Goal: Task Accomplishment & Management: Complete application form

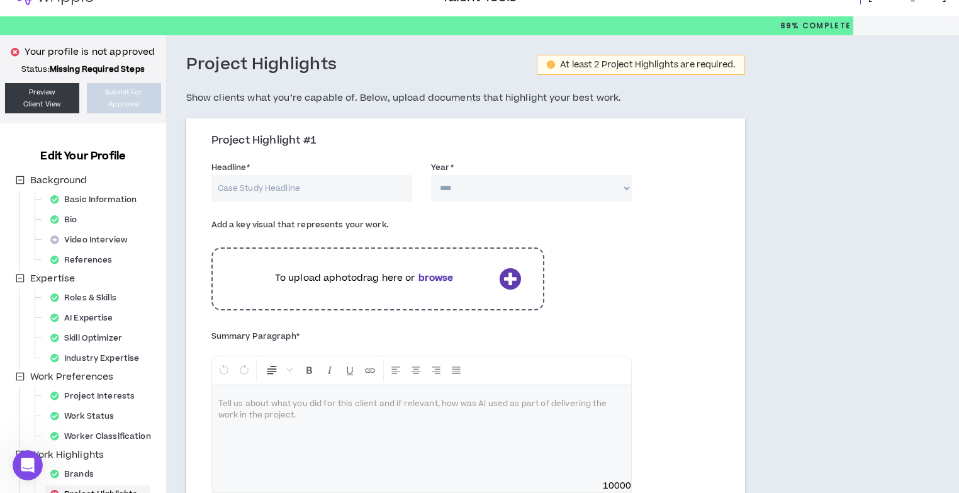
click at [510, 277] on icon at bounding box center [510, 278] width 22 height 22
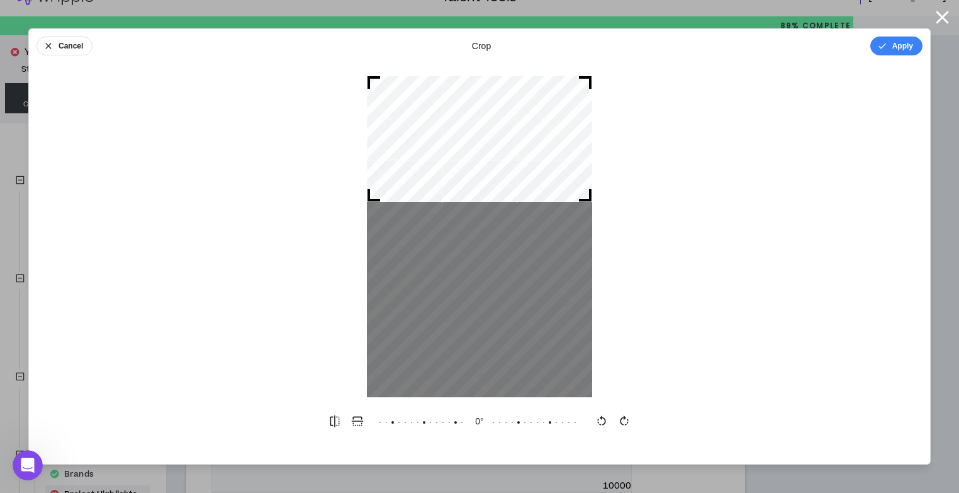
drag, startPoint x: 471, startPoint y: 235, endPoint x: 478, endPoint y: 137, distance: 99.1
click at [478, 137] on div at bounding box center [479, 139] width 225 height 126
click at [335, 418] on icon "button" at bounding box center [334, 420] width 9 height 11
click at [356, 422] on icon "button" at bounding box center [357, 421] width 13 height 13
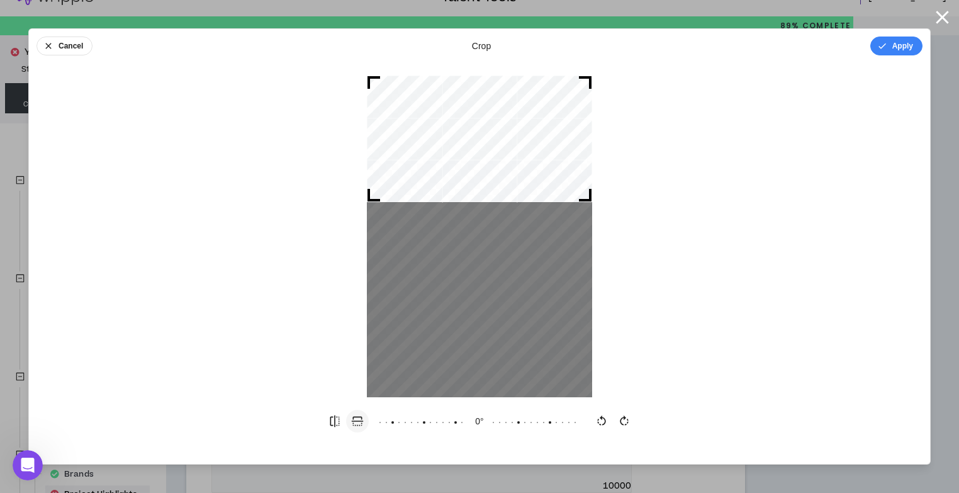
click at [356, 422] on icon "button" at bounding box center [357, 421] width 13 height 13
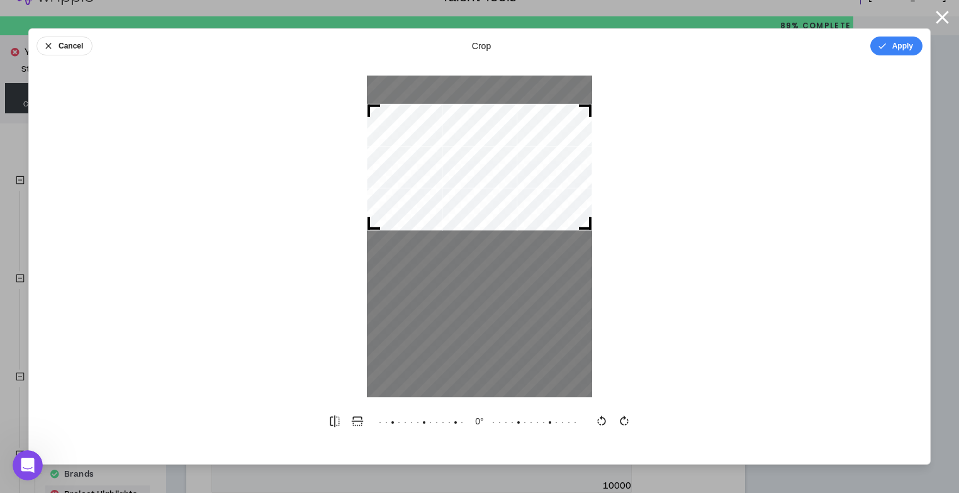
drag, startPoint x: 466, startPoint y: 193, endPoint x: 534, endPoint y: 157, distance: 76.0
click at [534, 157] on div at bounding box center [479, 167] width 225 height 126
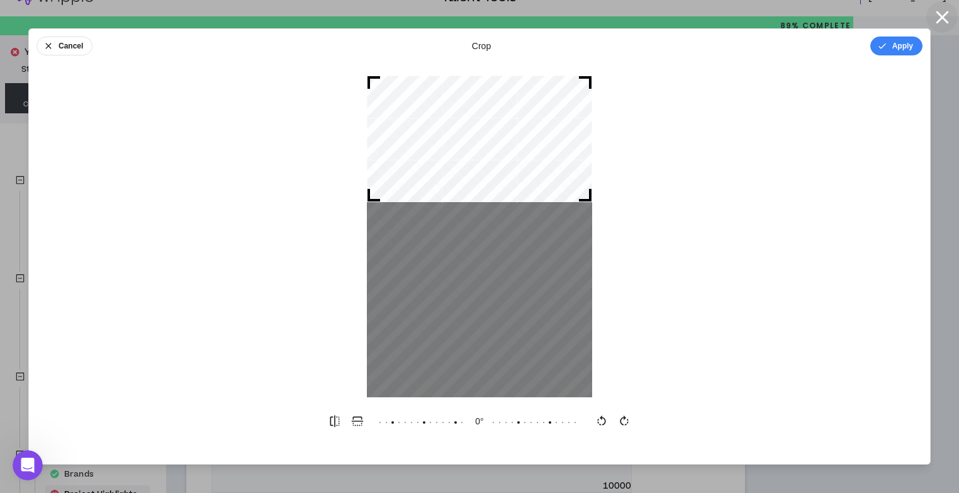
click at [944, 14] on icon "button" at bounding box center [942, 17] width 13 height 13
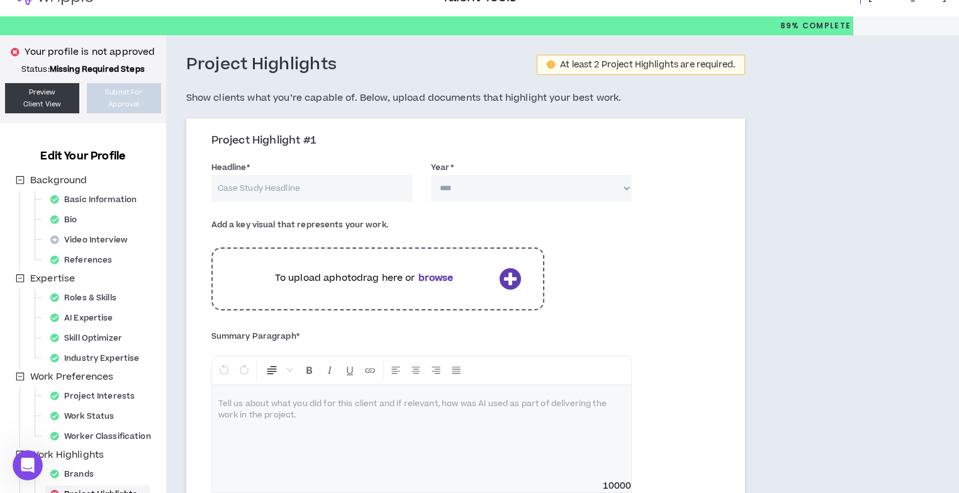
click at [275, 179] on input "Headline *" at bounding box center [311, 188] width 201 height 27
click at [470, 181] on select "**** **** **** **** **** **** **** **** **** **** **** **** **** **** **** ****…" at bounding box center [531, 188] width 201 height 27
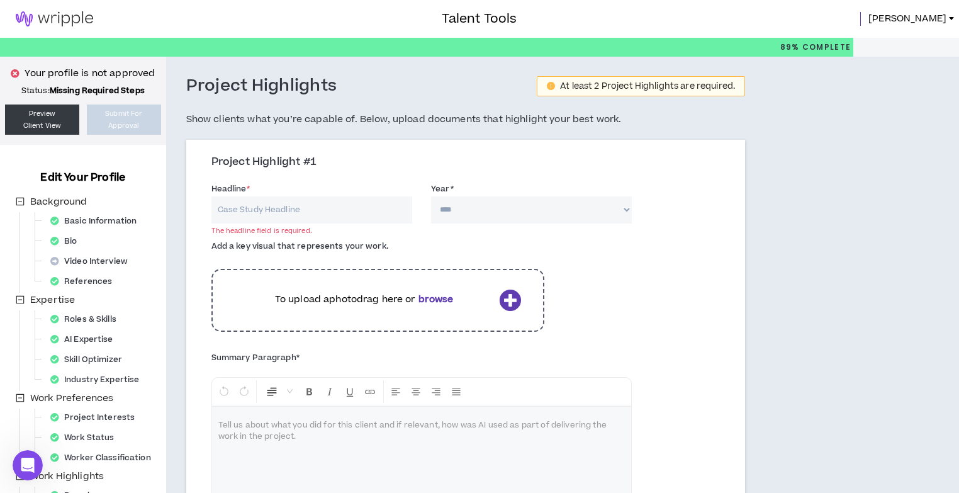
click at [267, 201] on input "Headline *" at bounding box center [311, 209] width 201 height 27
click at [447, 300] on b "browse" at bounding box center [435, 299] width 35 height 13
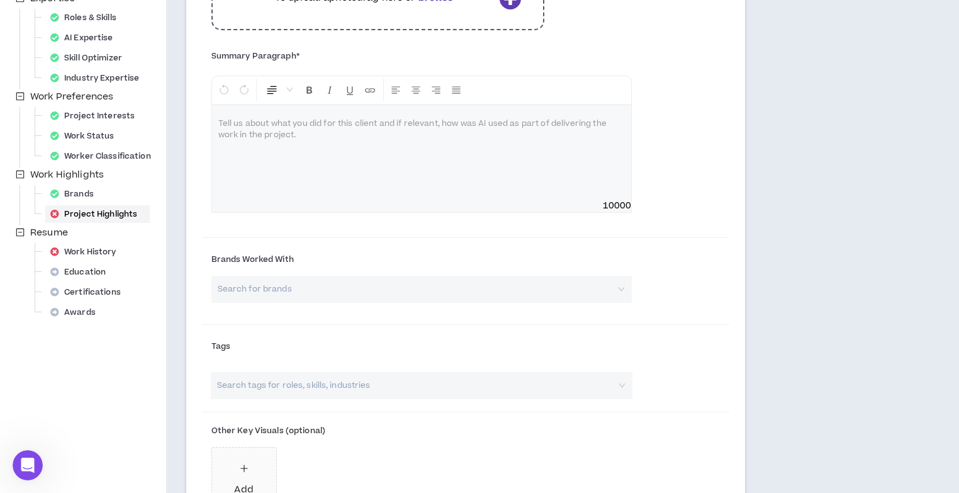
scroll to position [302, 0]
click at [302, 286] on input "search" at bounding box center [417, 288] width 398 height 27
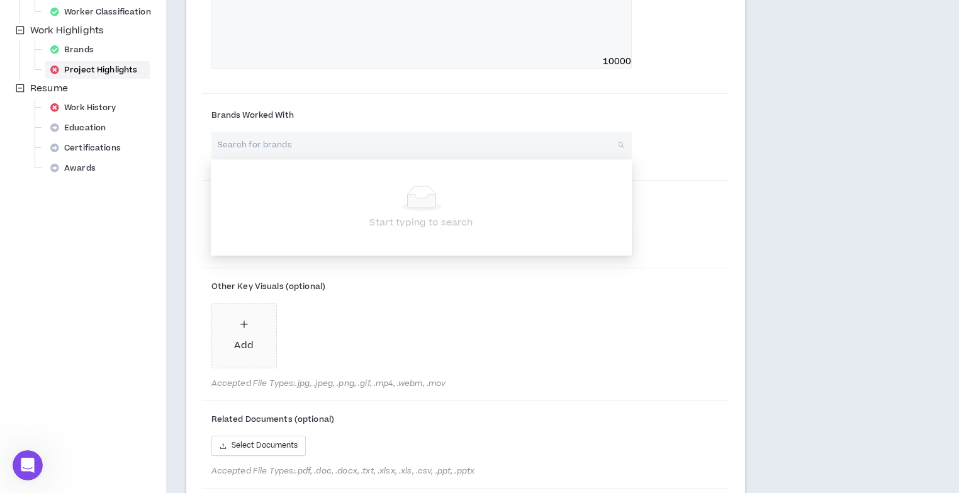
scroll to position [503, 0]
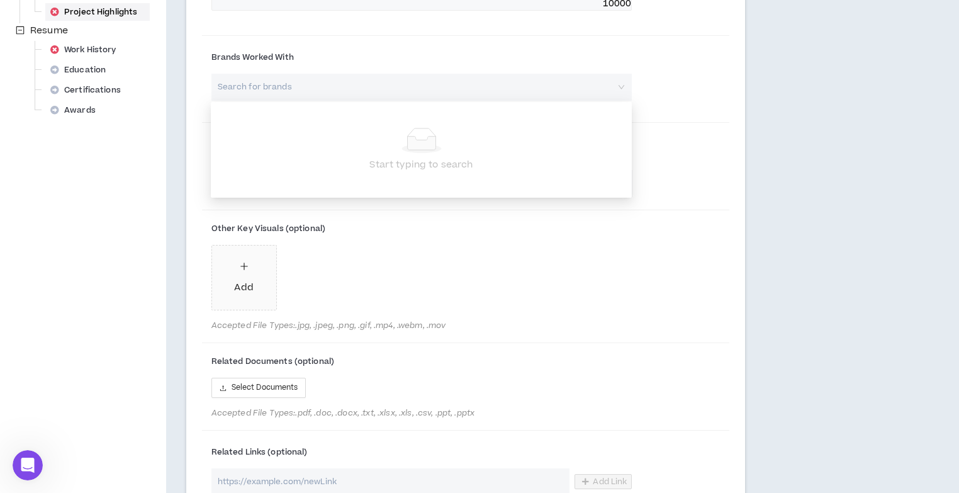
click at [302, 286] on div "Add" at bounding box center [421, 280] width 421 height 70
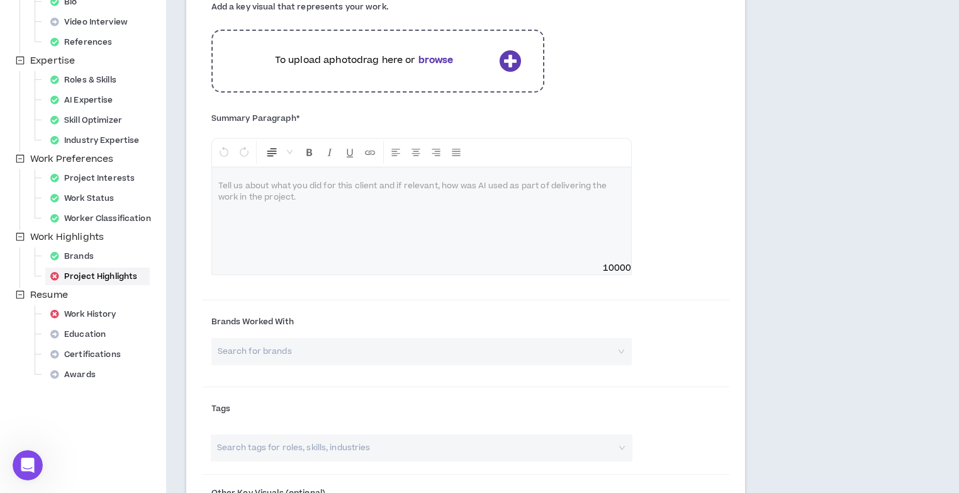
scroll to position [252, 0]
